Goal: Find specific page/section: Find specific page/section

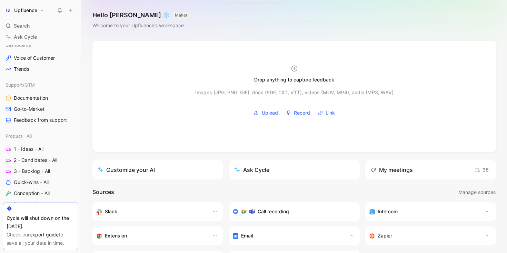
scroll to position [198, 0]
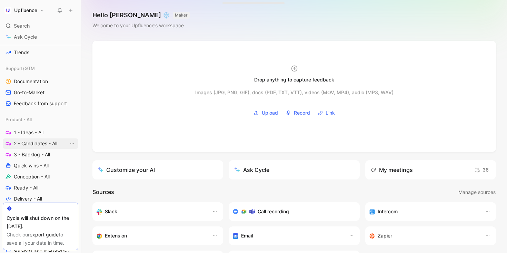
click at [32, 143] on span "2 - Candidates - All" at bounding box center [35, 143] width 43 height 7
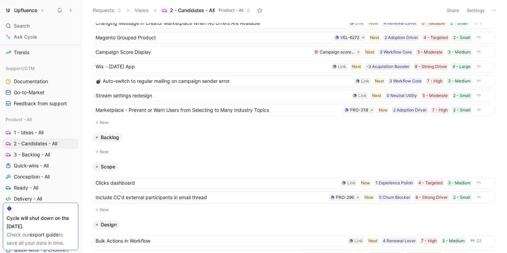
scroll to position [8, 0]
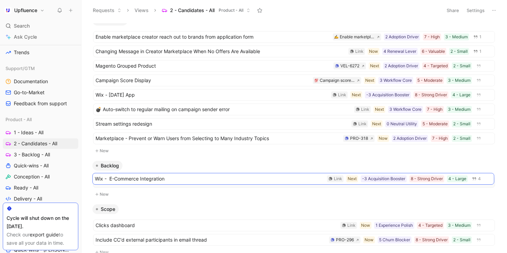
drag, startPoint x: 204, startPoint y: 37, endPoint x: 203, endPoint y: 179, distance: 141.7
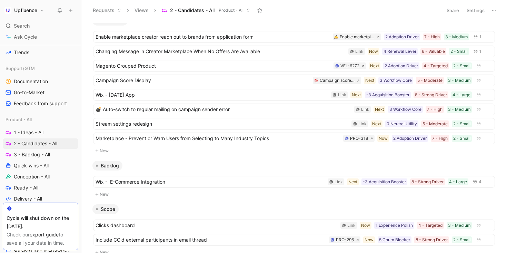
scroll to position [11, 0]
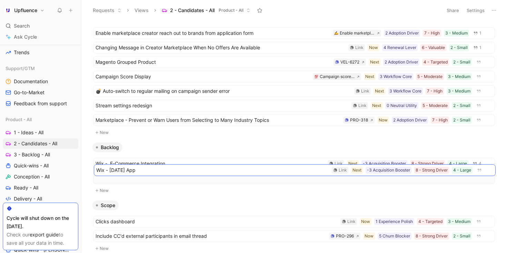
drag, startPoint x: 213, startPoint y: 87, endPoint x: 213, endPoint y: 166, distance: 78.9
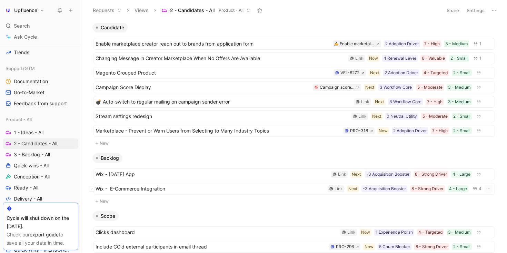
scroll to position [0, 0]
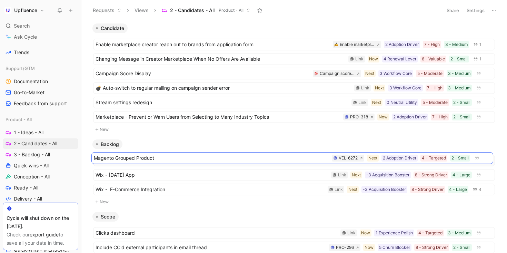
drag, startPoint x: 236, startPoint y: 73, endPoint x: 234, endPoint y: 158, distance: 84.5
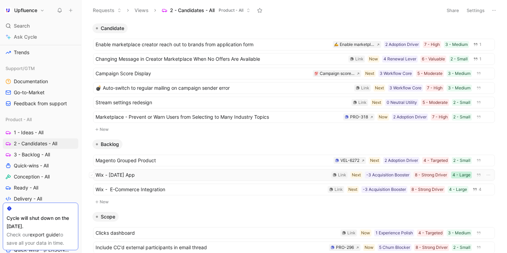
click at [458, 173] on div "4 - Large" at bounding box center [461, 174] width 18 height 7
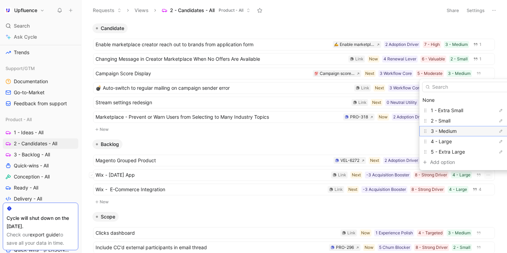
click at [454, 132] on span "3 - Medium" at bounding box center [444, 131] width 26 height 6
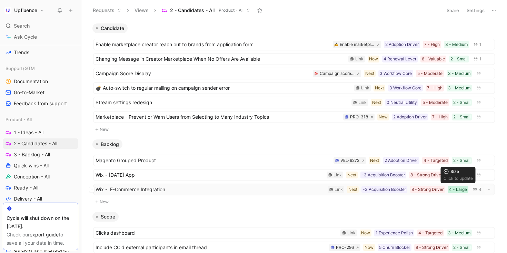
click at [455, 189] on div "4 - Large" at bounding box center [458, 189] width 18 height 7
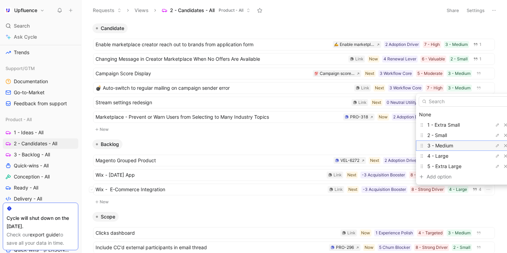
click at [449, 145] on span "3 - Medium" at bounding box center [440, 145] width 26 height 6
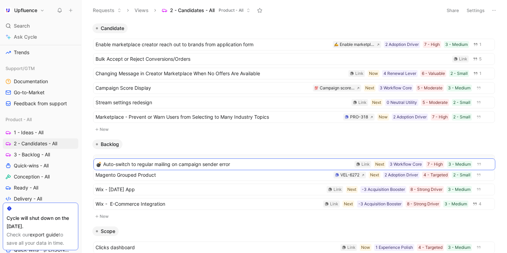
drag, startPoint x: 218, startPoint y: 99, endPoint x: 218, endPoint y: 161, distance: 61.7
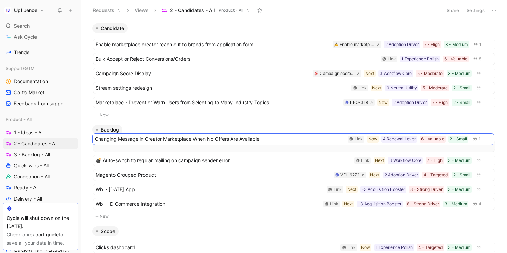
drag, startPoint x: 264, startPoint y: 77, endPoint x: 264, endPoint y: 143, distance: 66.2
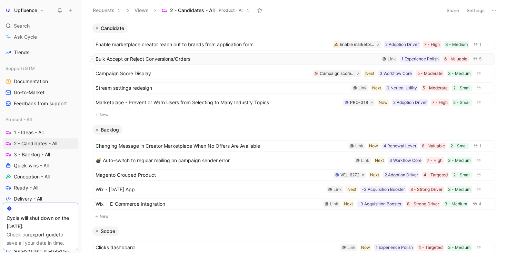
click at [244, 55] on span "Bulk Accept or Reject Conversions/Orders" at bounding box center [236, 59] width 282 height 8
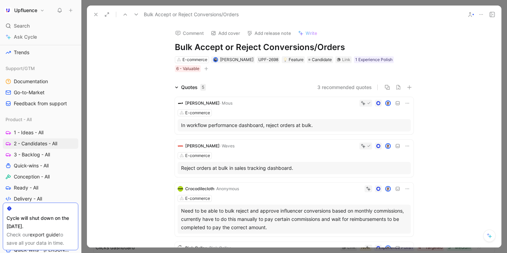
click at [201, 66] on div "E-commerce [PERSON_NAME] UPF-2698 Feature Candidate Link 1 Experience Polish 6 …" at bounding box center [294, 63] width 240 height 17
click at [205, 67] on icon "button" at bounding box center [206, 69] width 4 height 4
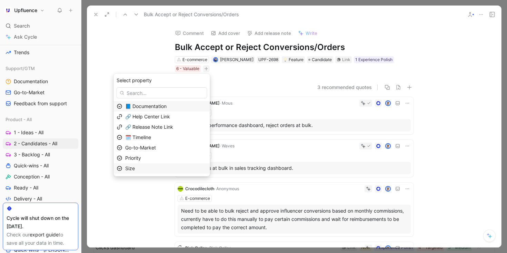
click at [172, 167] on div "Size" at bounding box center [166, 168] width 82 height 8
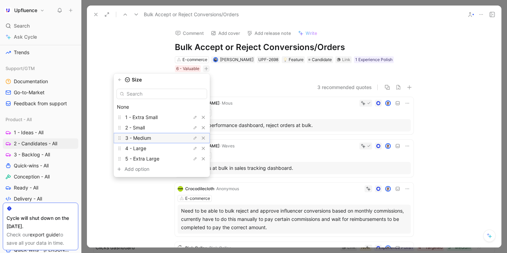
click at [170, 136] on div "3 - Medium" at bounding box center [151, 138] width 52 height 8
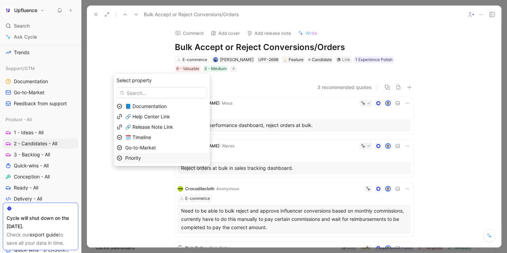
click at [177, 156] on div "Priority" at bounding box center [166, 158] width 82 height 8
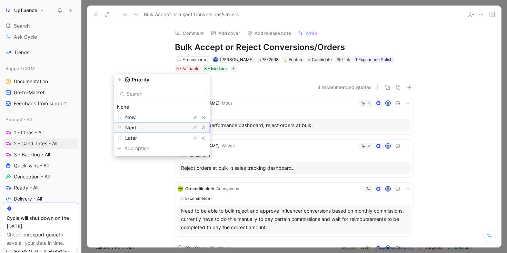
click at [155, 125] on div "Next" at bounding box center [151, 127] width 52 height 8
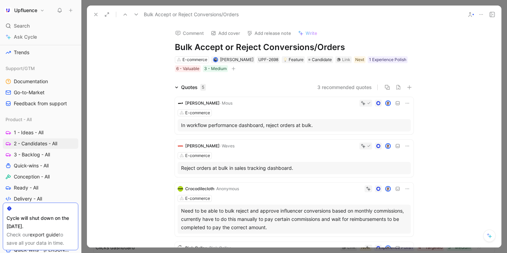
click at [94, 13] on icon at bounding box center [96, 15] width 6 height 6
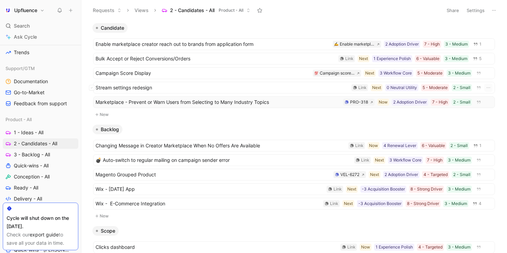
scroll to position [1, 0]
click at [314, 104] on span "Marketplace - Prevent or Warn Users from Selecting to Many Industry Topics" at bounding box center [217, 102] width 245 height 8
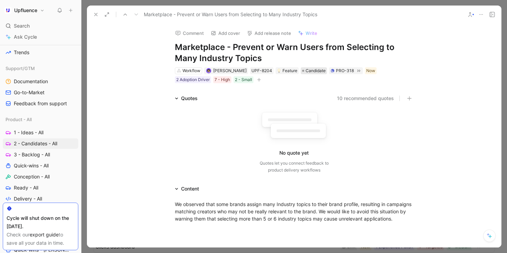
click at [311, 73] on span "Candidate" at bounding box center [315, 70] width 20 height 7
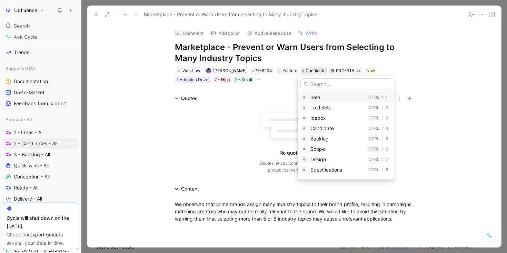
click at [316, 97] on span "Idea" at bounding box center [315, 97] width 10 height 6
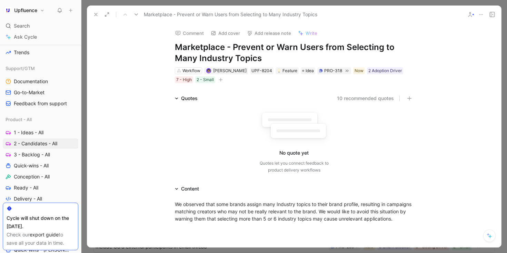
click at [95, 11] on button at bounding box center [96, 15] width 10 height 10
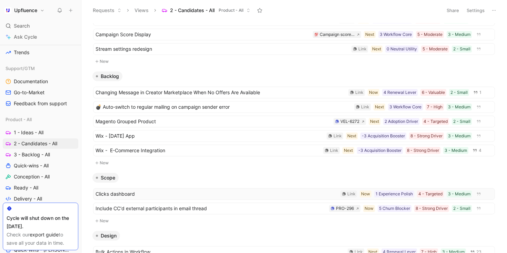
scroll to position [59, 0]
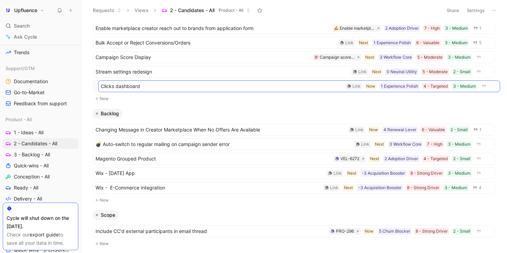
drag, startPoint x: 203, startPoint y: 175, endPoint x: 208, endPoint y: 87, distance: 88.1
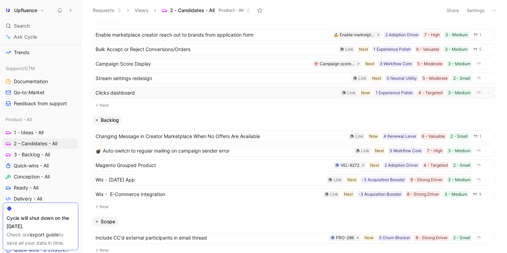
scroll to position [0, 0]
